Goal: Task Accomplishment & Management: Manage account settings

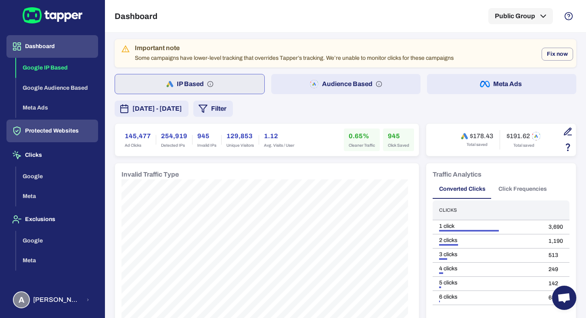
click at [76, 135] on button "Protected Websites" at bounding box center [52, 130] width 92 height 23
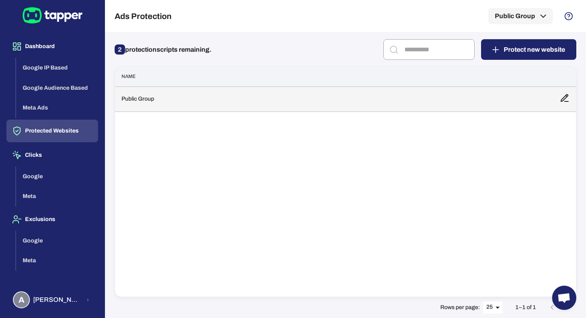
click at [149, 101] on td "Public Group" at bounding box center [334, 98] width 438 height 25
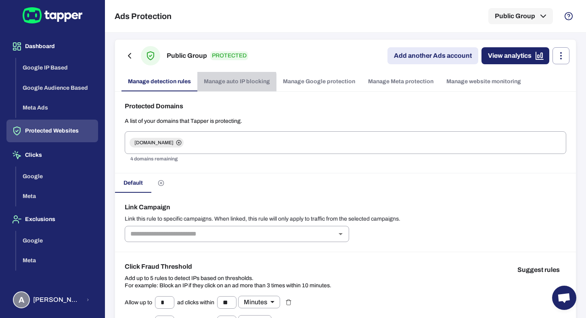
click at [221, 87] on link "Manage auto IP blocking" at bounding box center [236, 81] width 79 height 19
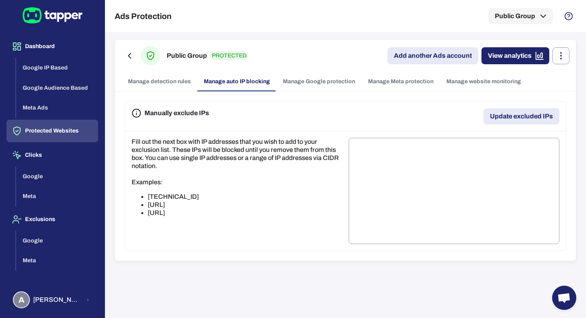
click at [175, 90] on link "Manage detection rules" at bounding box center [159, 81] width 76 height 19
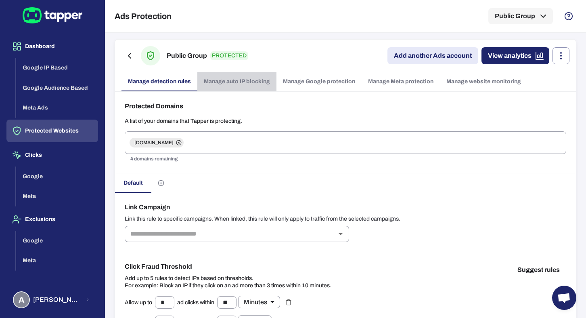
click at [240, 78] on link "Manage auto IP blocking" at bounding box center [236, 81] width 79 height 19
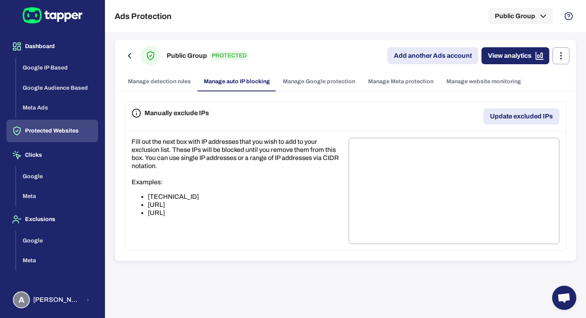
click at [292, 77] on link "Manage Google protection" at bounding box center [318, 81] width 85 height 19
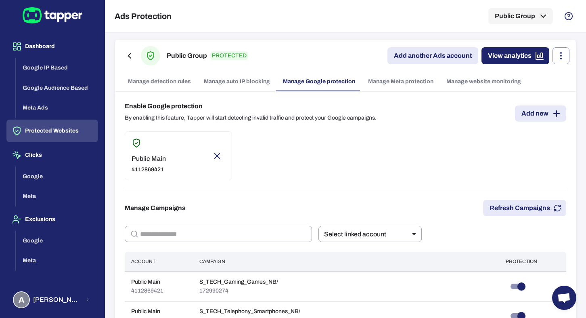
click at [402, 87] on link "Manage Meta protection" at bounding box center [401, 81] width 78 height 19
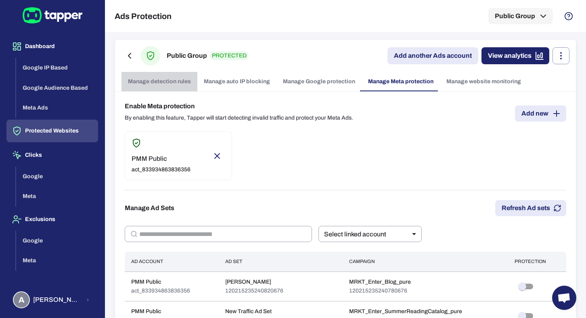
click at [186, 89] on link "Manage detection rules" at bounding box center [159, 81] width 76 height 19
